Goal: Participate in discussion

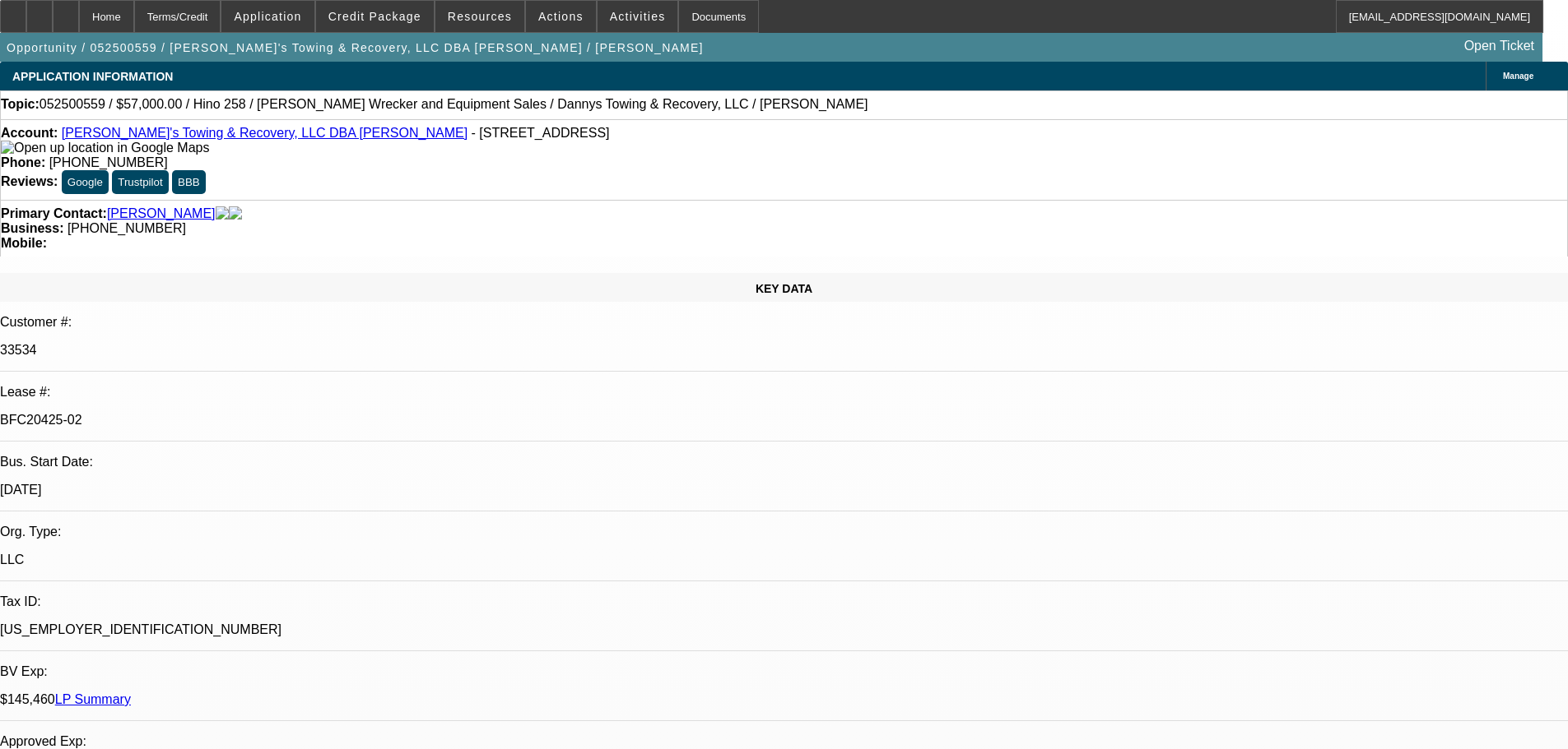
select select "0"
select select "2"
select select "0"
select select "6"
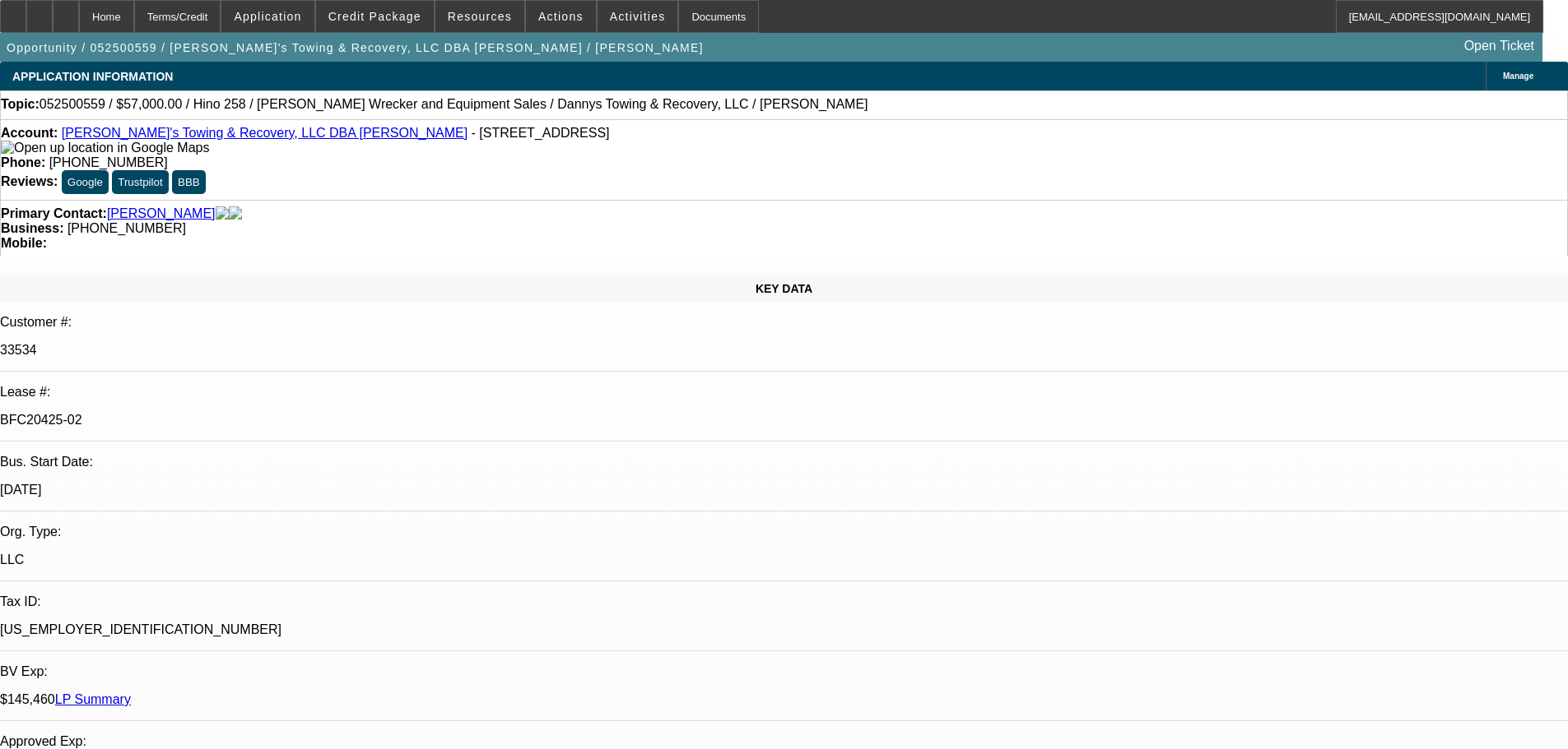
select select "0"
select select "2"
select select "0"
select select "6"
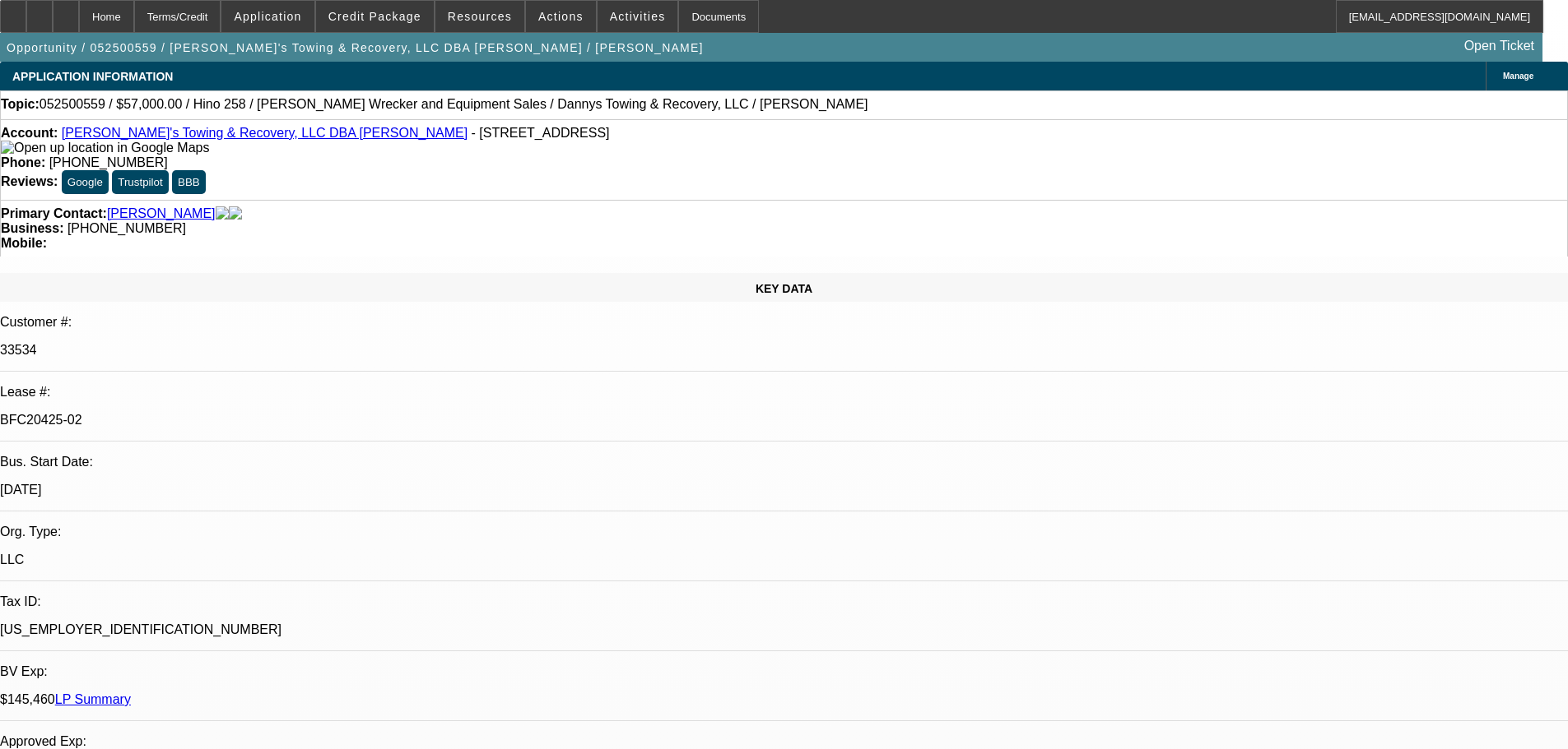
select select "0"
select select "2"
select select "0"
select select "6"
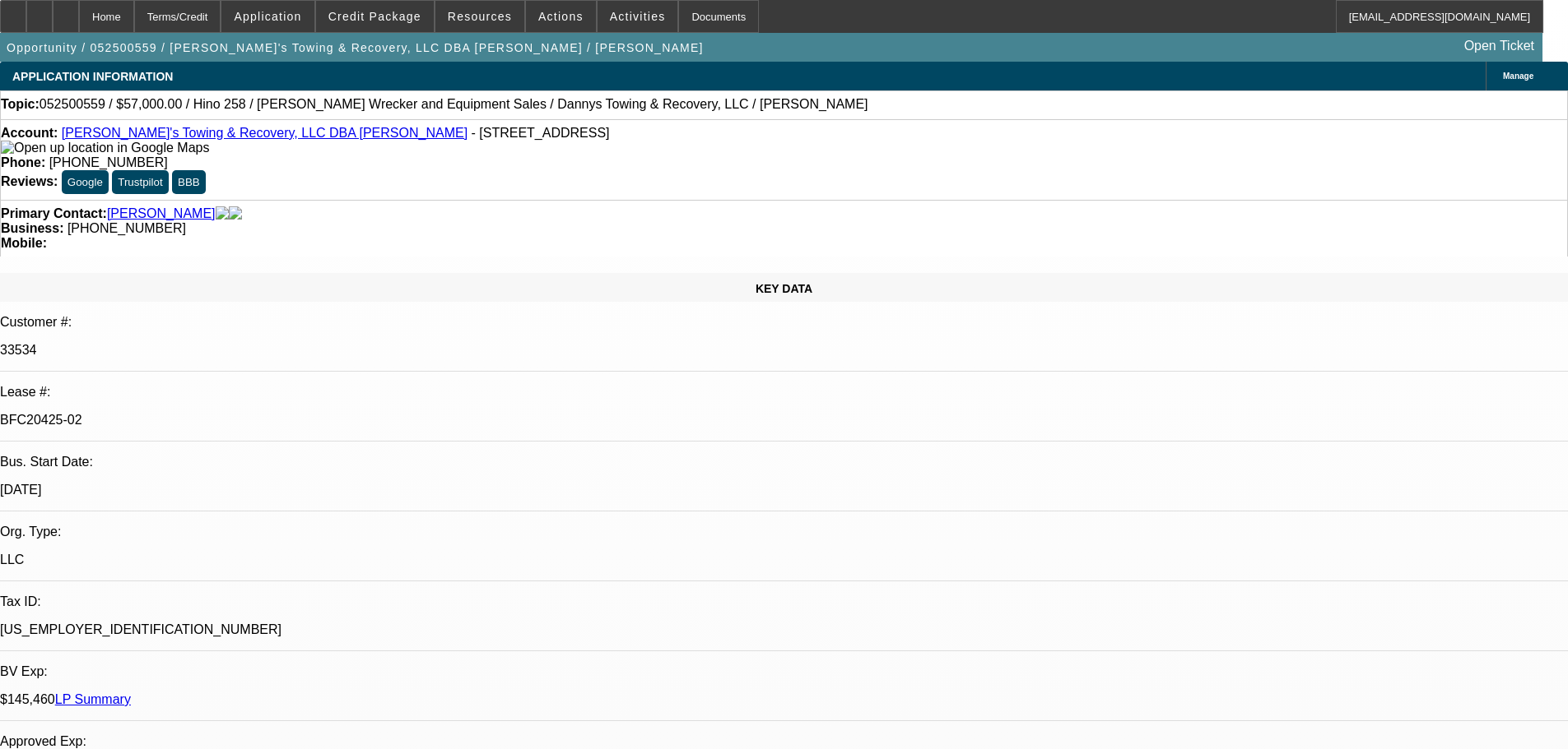
select select "0.1"
select select "2"
select select "0"
select select "6"
